Goal: Transaction & Acquisition: Purchase product/service

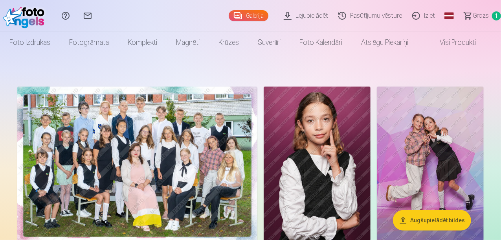
click at [233, 13] on link "Galerija" at bounding box center [249, 15] width 40 height 11
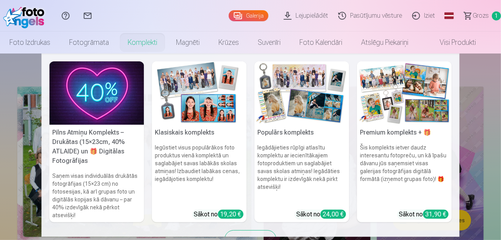
click at [379, 108] on img at bounding box center [404, 92] width 95 height 63
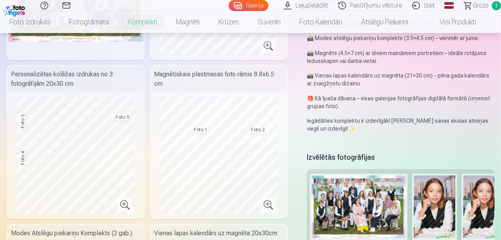
scroll to position [157, 0]
drag, startPoint x: 402, startPoint y: 217, endPoint x: 490, endPoint y: 223, distance: 88.6
click at [490, 223] on div "Izvēlētās fotogrāfijas Grupas foto Foto 1 Foto 2 Foto 3 Foto 4 Foto 5" at bounding box center [401, 204] width 188 height 109
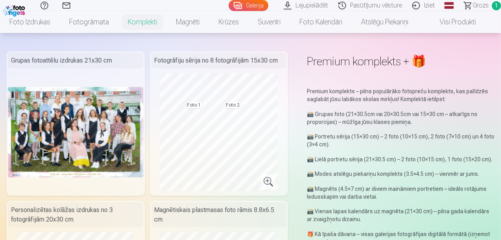
scroll to position [0, 0]
